Goal: Transaction & Acquisition: Purchase product/service

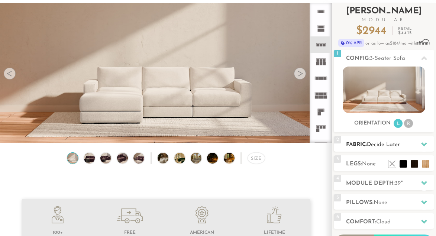
click at [383, 147] on h2 "Fabric: Decide Later" at bounding box center [390, 144] width 88 height 9
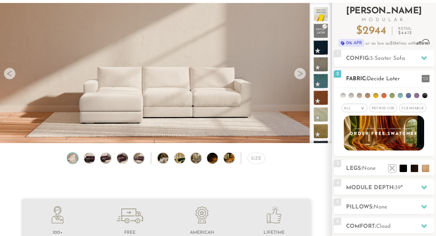
click at [359, 108] on div "All >" at bounding box center [354, 108] width 26 height 9
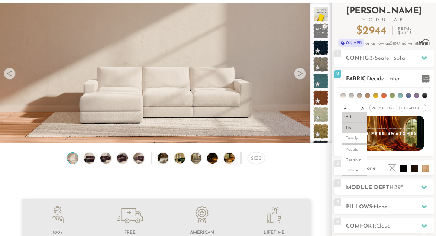
click at [360, 131] on li "Tier" at bounding box center [354, 128] width 26 height 10
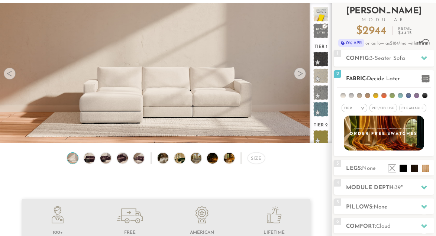
click at [408, 95] on li at bounding box center [408, 95] width 5 height 5
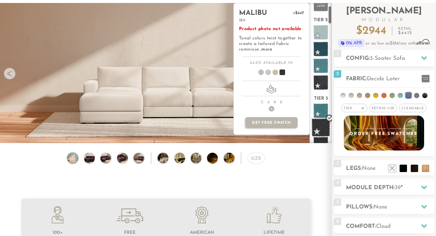
scroll to position [14, 0]
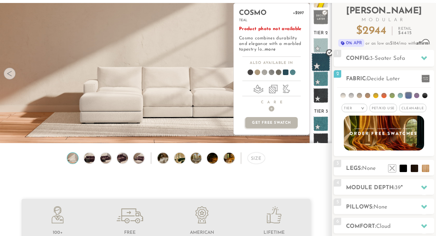
click at [321, 61] on span at bounding box center [320, 62] width 19 height 19
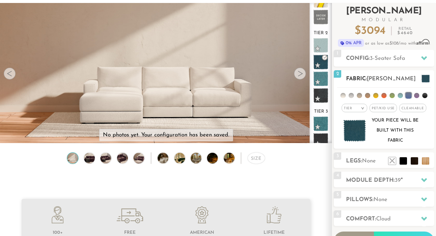
click at [363, 110] on em ">" at bounding box center [363, 109] width 6 height 4
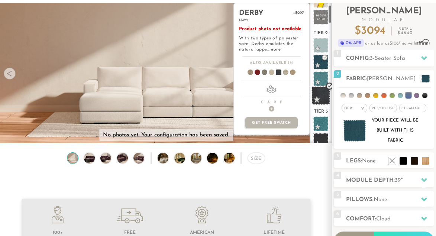
click at [323, 95] on span at bounding box center [320, 95] width 19 height 19
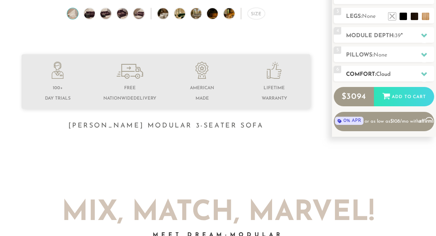
scroll to position [191, 0]
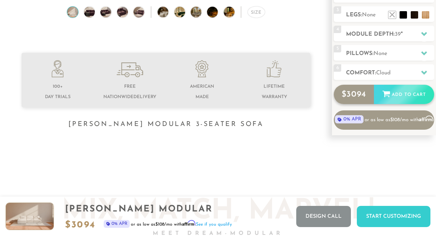
click at [399, 99] on div "Add to Cart" at bounding box center [404, 95] width 60 height 20
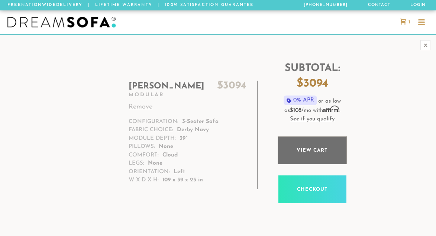
click at [300, 145] on link "View cart" at bounding box center [312, 150] width 69 height 28
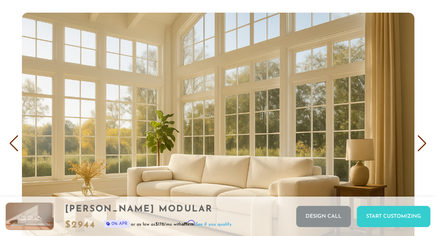
scroll to position [4112, 0]
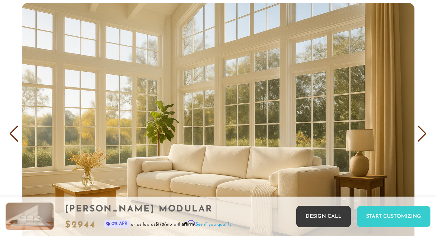
click at [322, 218] on link "Design Call" at bounding box center [323, 216] width 55 height 21
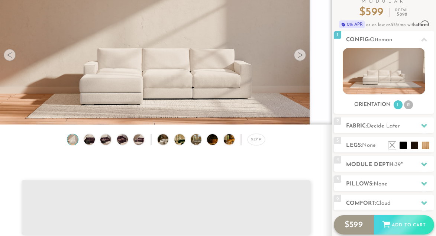
scroll to position [54, 0]
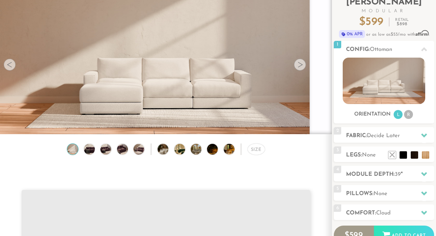
click at [299, 68] on div at bounding box center [300, 65] width 12 height 12
click at [255, 145] on div "Size" at bounding box center [255, 149] width 17 height 12
click at [253, 152] on div "Size" at bounding box center [255, 149] width 17 height 12
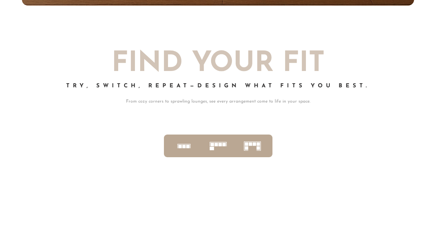
scroll to position [2467, 0]
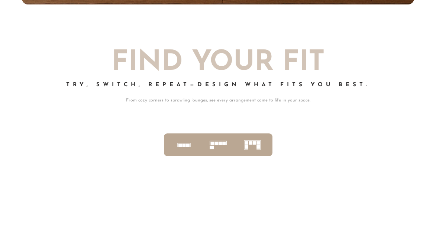
click at [176, 145] on icon at bounding box center [183, 144] width 23 height 23
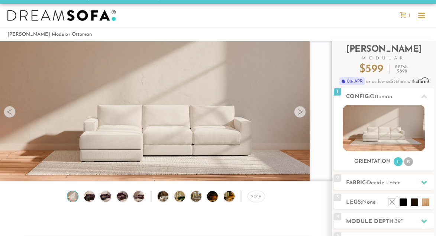
scroll to position [6, 0]
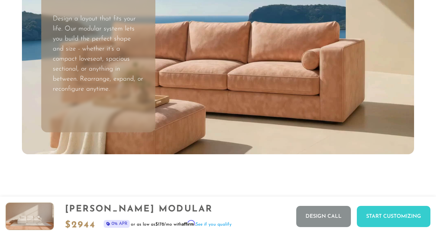
scroll to position [1896, 0]
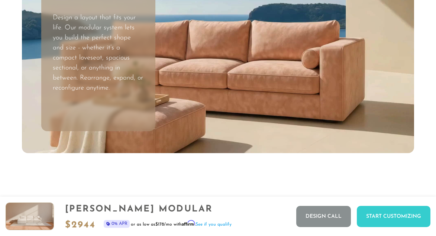
click at [112, 63] on p "Design a layout that fits your life. Our modular system lets you build the perf…" at bounding box center [98, 53] width 91 height 80
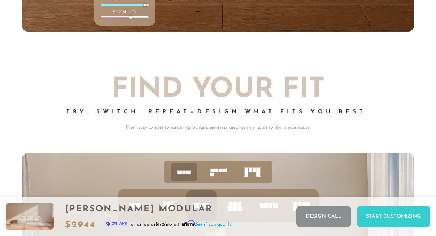
scroll to position [2415, 0]
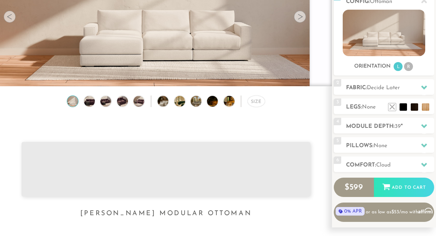
scroll to position [102, 0]
